Goal: Information Seeking & Learning: Learn about a topic

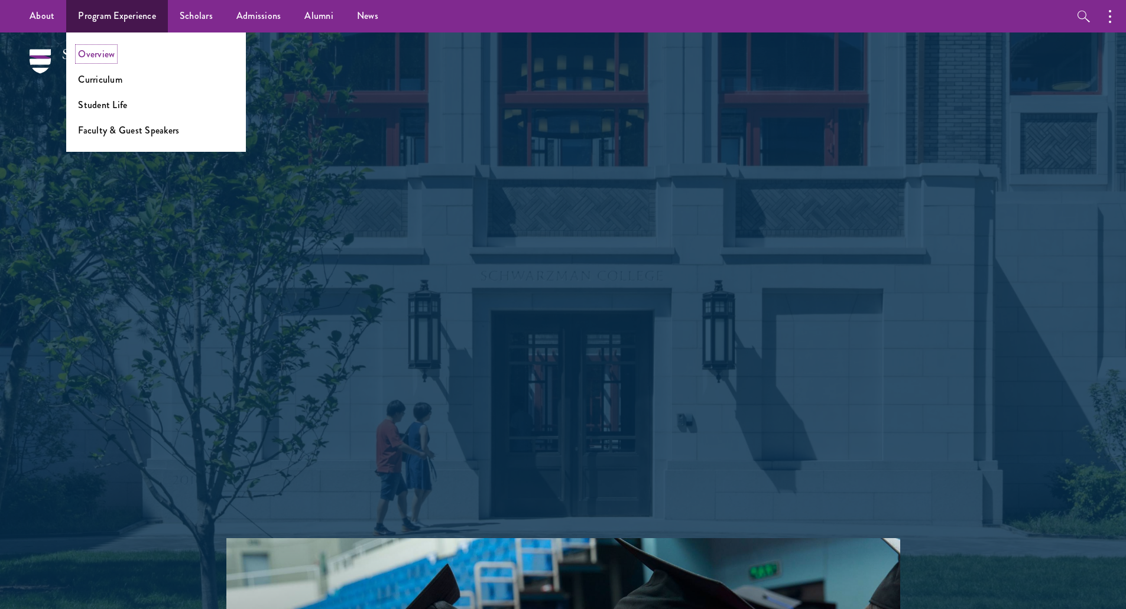
click at [100, 57] on link "Overview" at bounding box center [96, 54] width 37 height 14
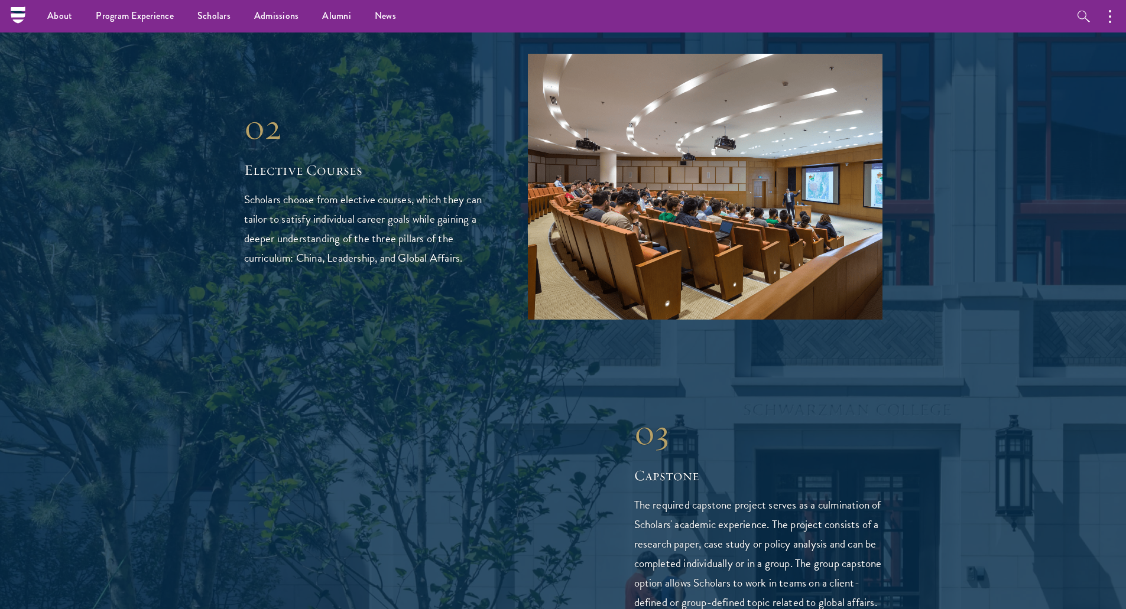
scroll to position [1646, 0]
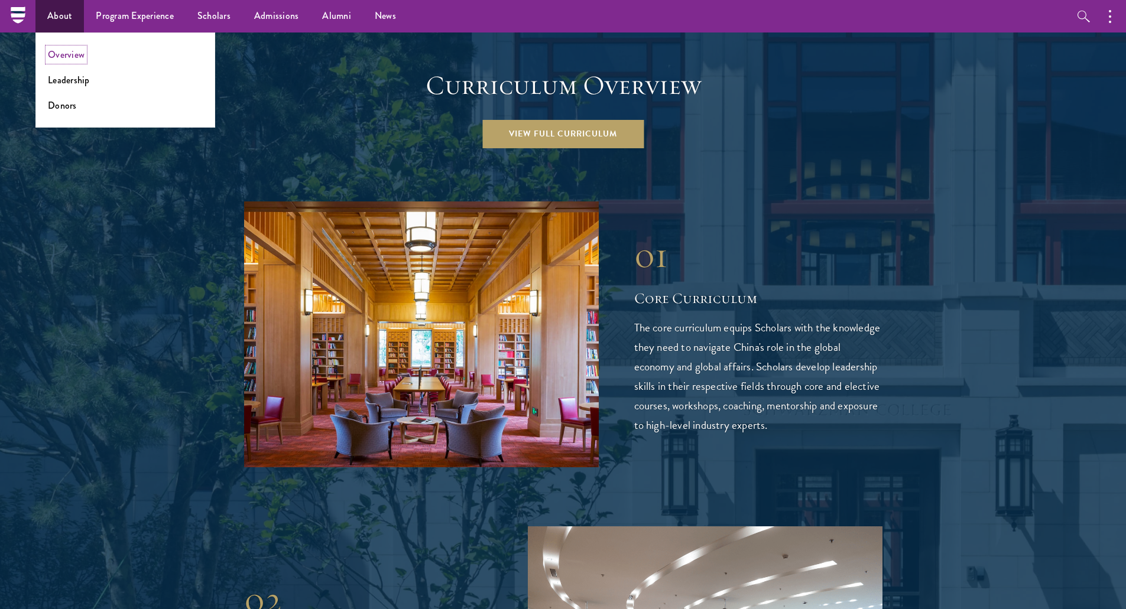
click at [63, 53] on link "Overview" at bounding box center [66, 55] width 37 height 14
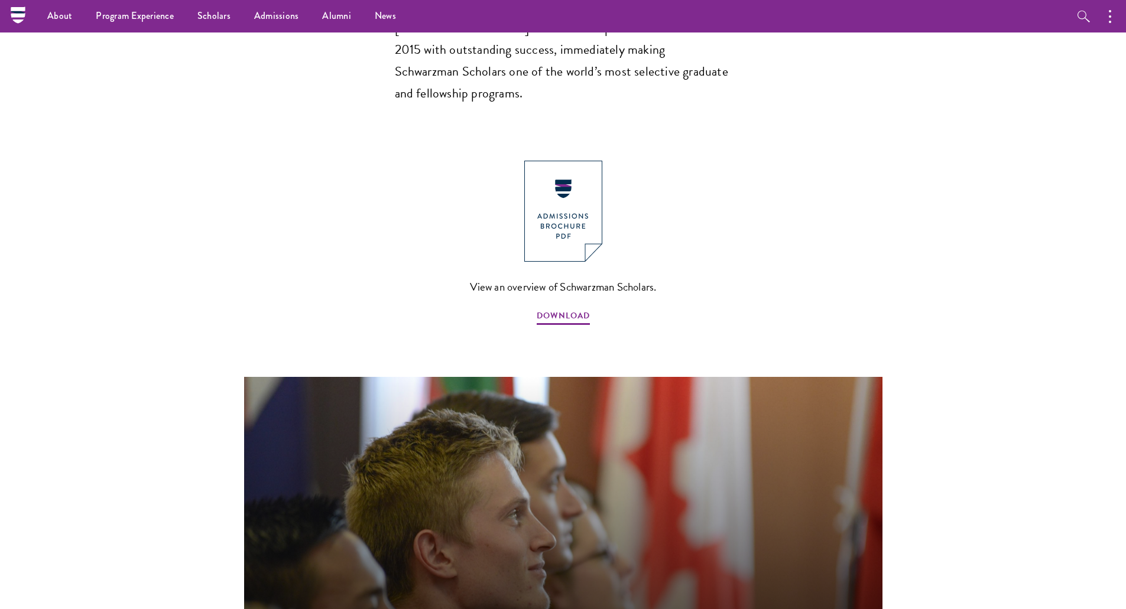
scroll to position [1182, 0]
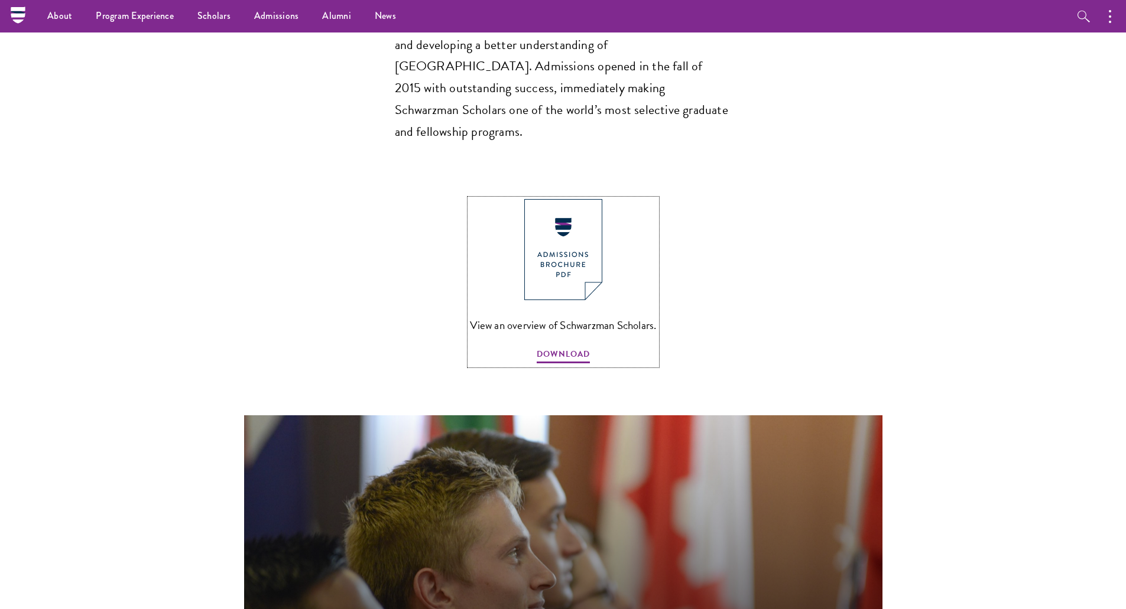
click at [535, 316] on span "View an overview of Schwarzman Scholars." at bounding box center [563, 325] width 187 height 19
